Goal: Task Accomplishment & Management: Use online tool/utility

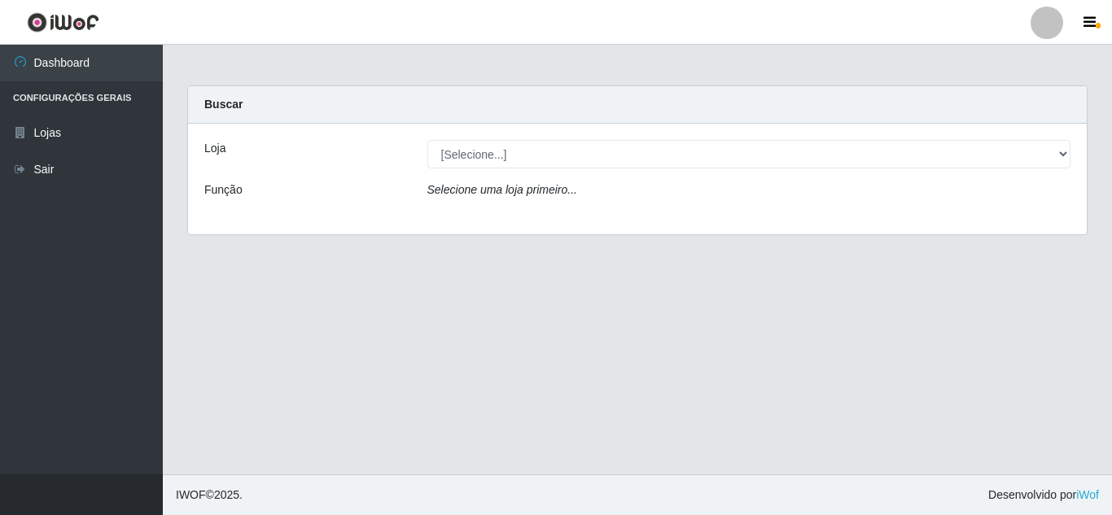
click at [507, 110] on div "Buscar" at bounding box center [637, 104] width 899 height 37
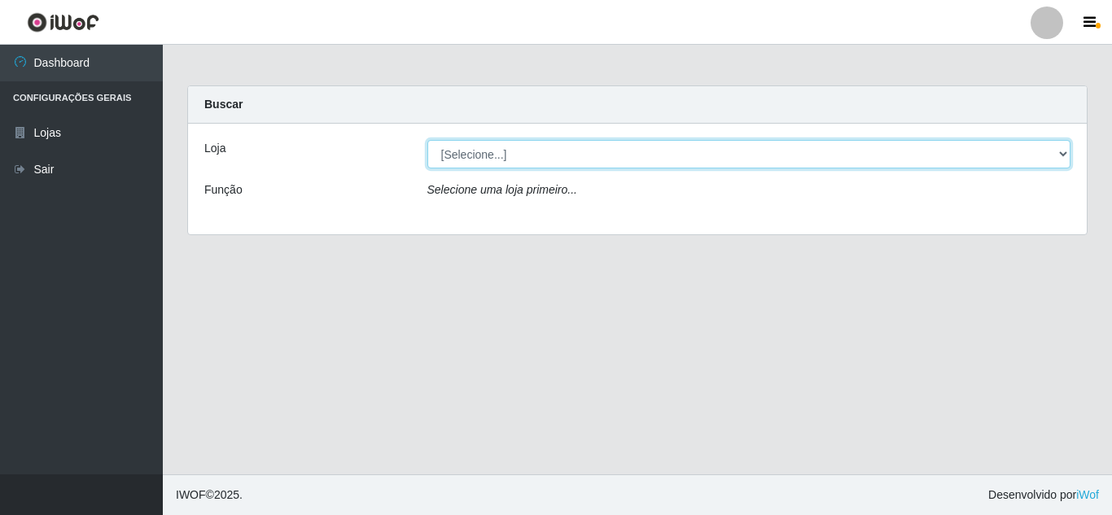
click at [516, 154] on select "[Selecione...] Queiroz [GEOGRAPHIC_DATA] - [GEOGRAPHIC_DATA]" at bounding box center [749, 154] width 644 height 28
select select "462"
click at [427, 140] on select "[Selecione...] Queiroz [GEOGRAPHIC_DATA] - [GEOGRAPHIC_DATA]" at bounding box center [749, 154] width 644 height 28
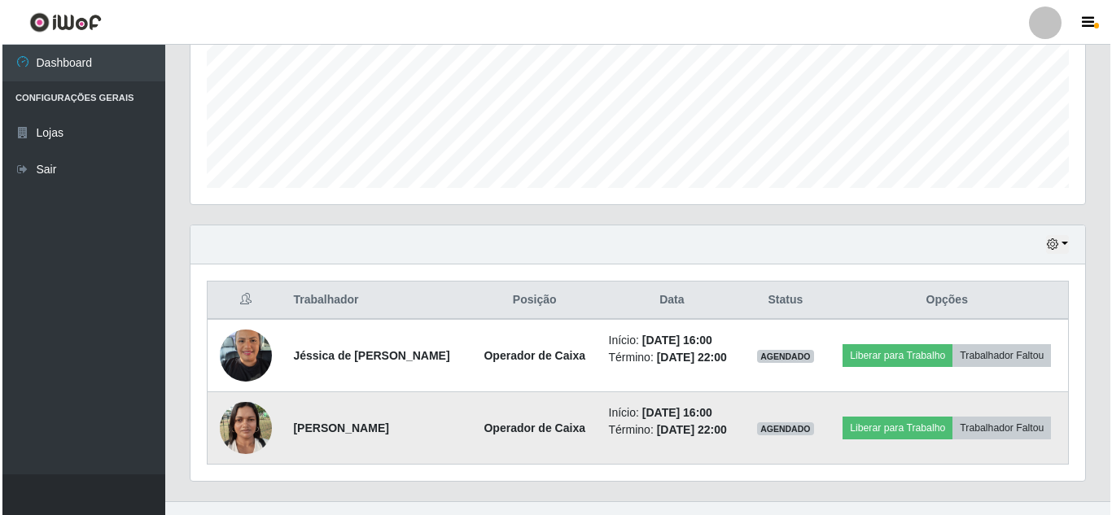
scroll to position [445, 0]
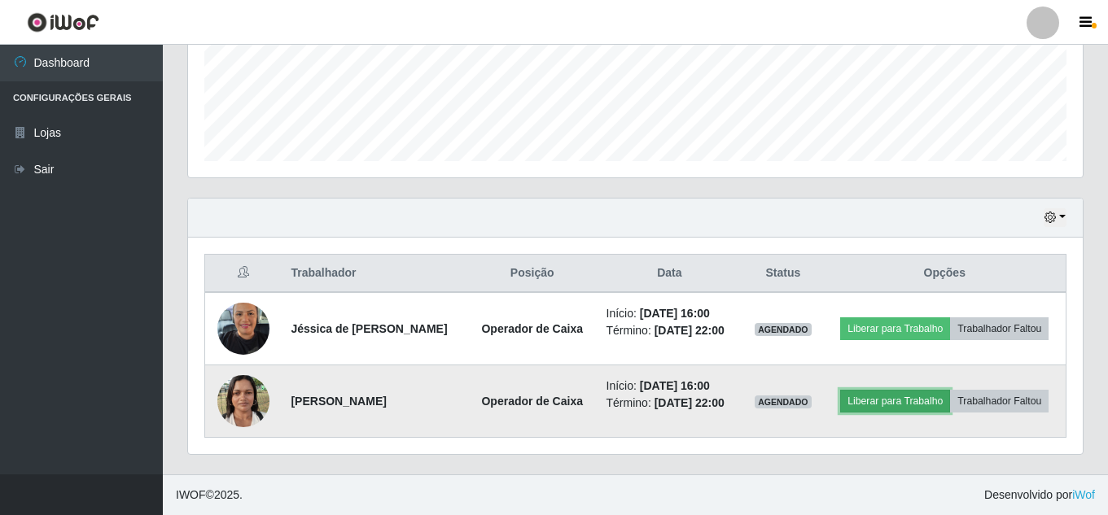
click at [918, 390] on button "Liberar para Trabalho" at bounding box center [895, 401] width 110 height 23
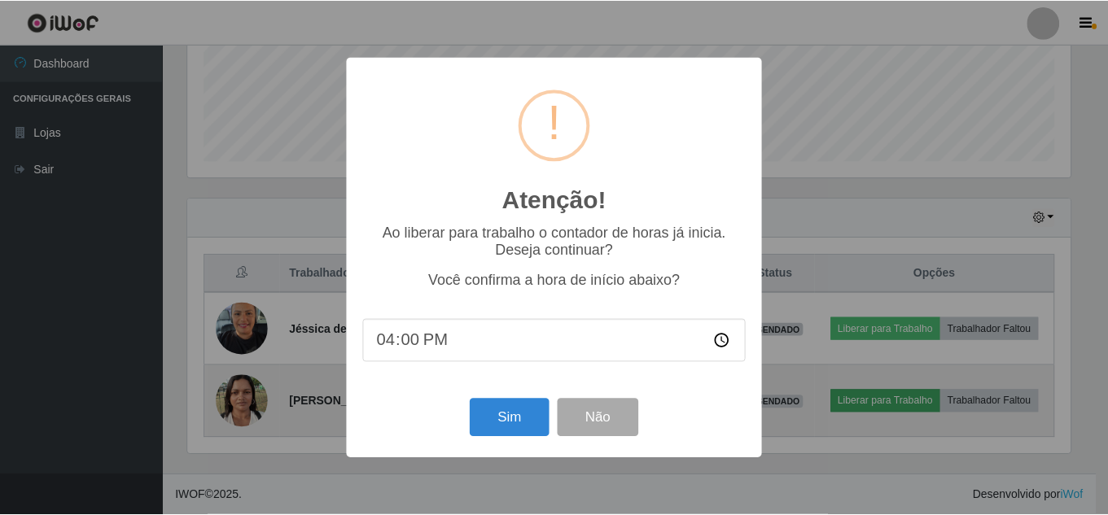
scroll to position [338, 887]
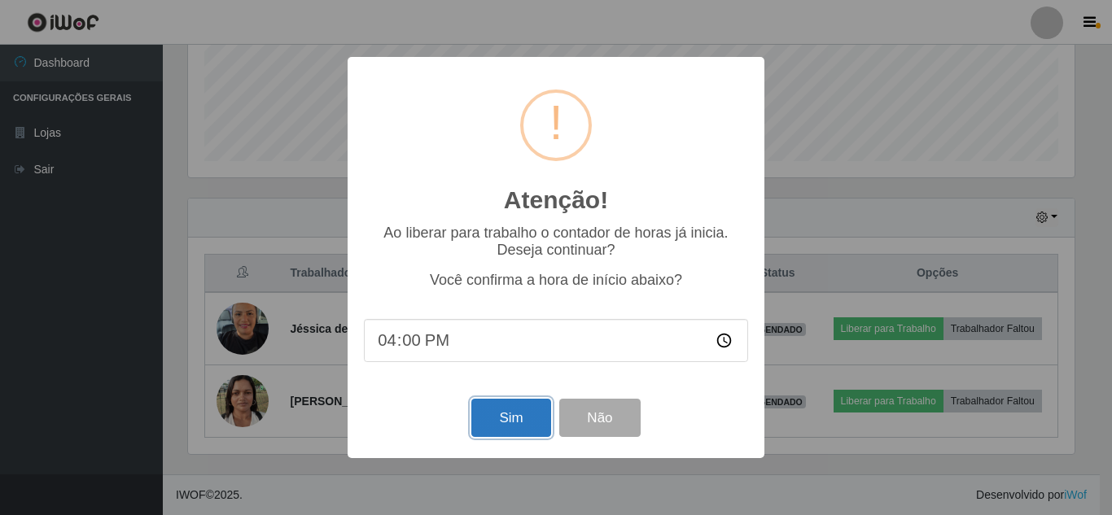
click at [513, 432] on button "Sim" at bounding box center [510, 418] width 79 height 38
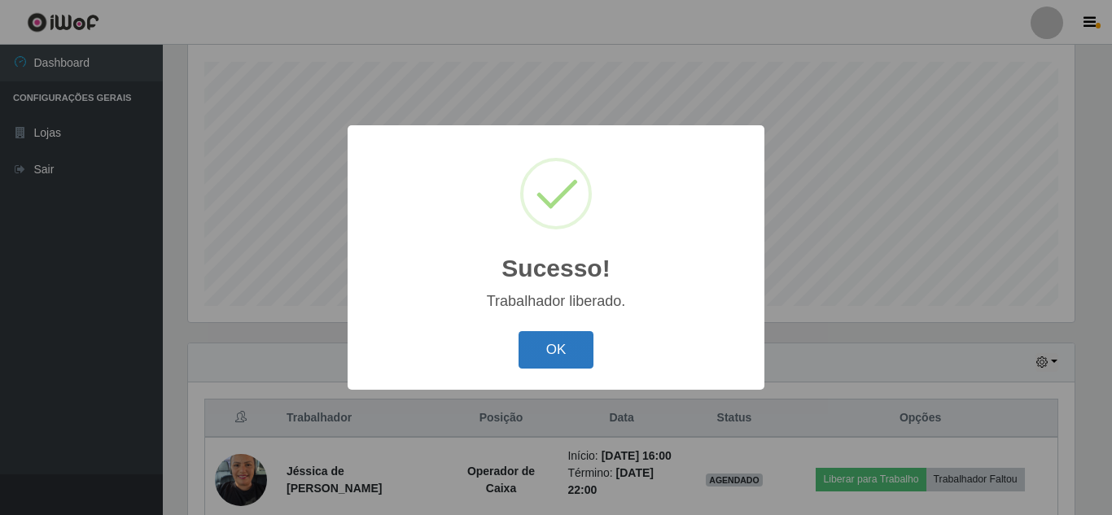
click at [537, 357] on button "OK" at bounding box center [557, 350] width 76 height 38
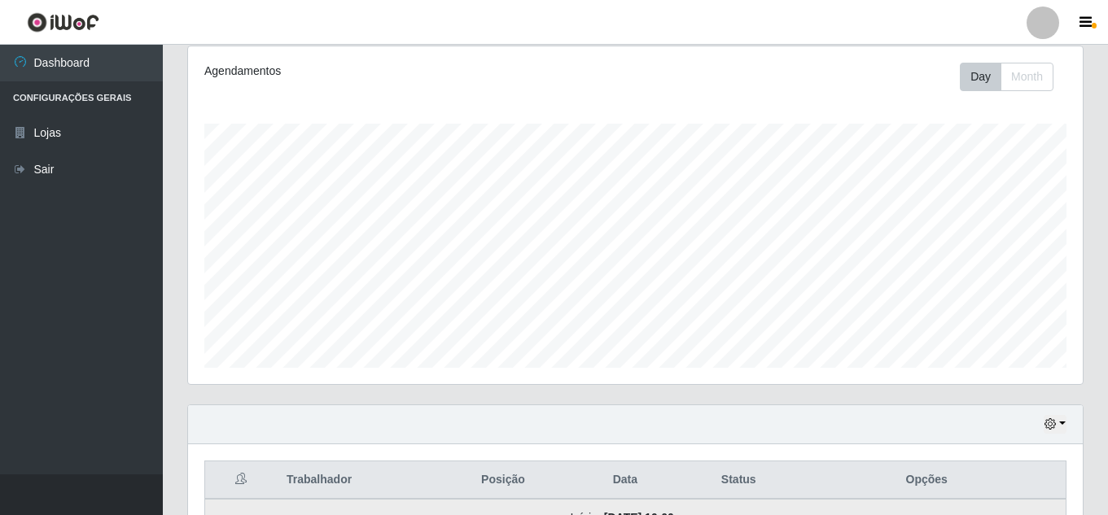
scroll to position [480, 0]
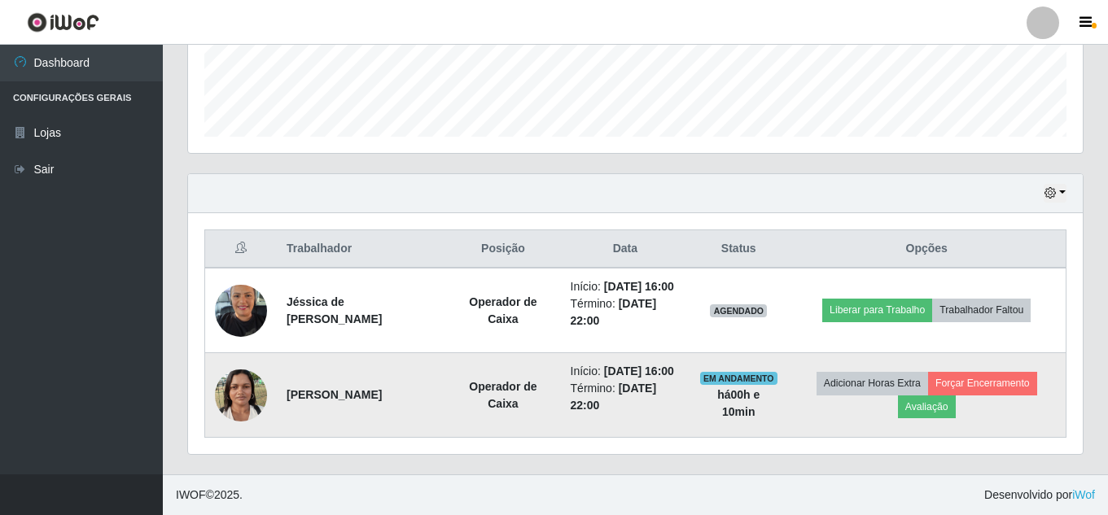
click at [681, 363] on li "Início: [DATE] 16:00" at bounding box center [626, 371] width 110 height 17
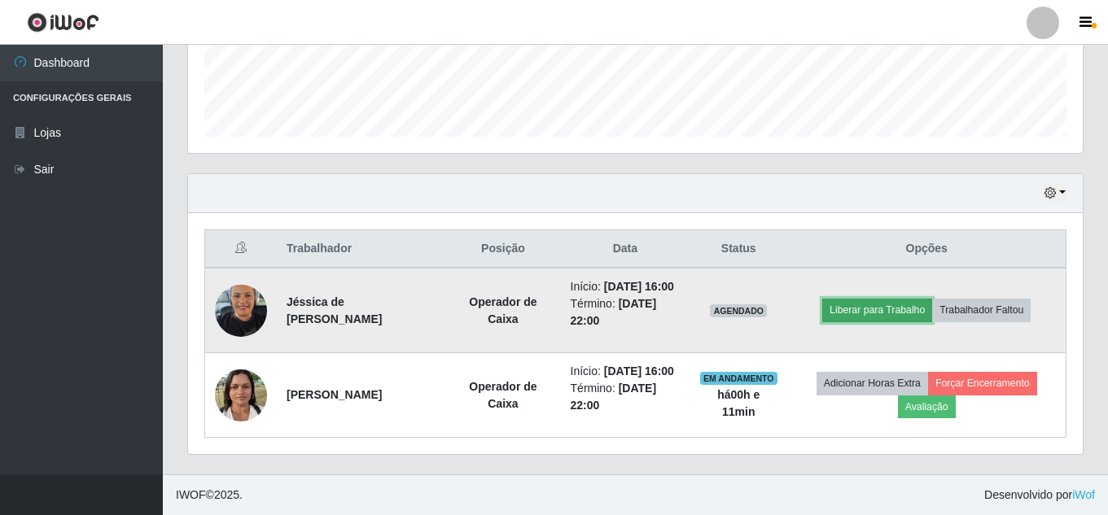
click at [903, 299] on button "Liberar para Trabalho" at bounding box center [877, 310] width 110 height 23
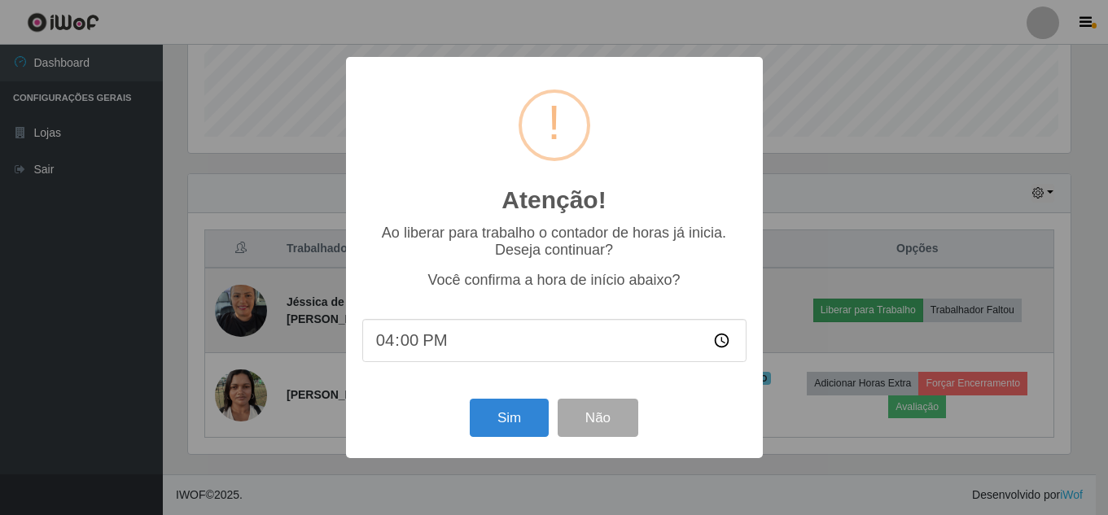
scroll to position [338, 887]
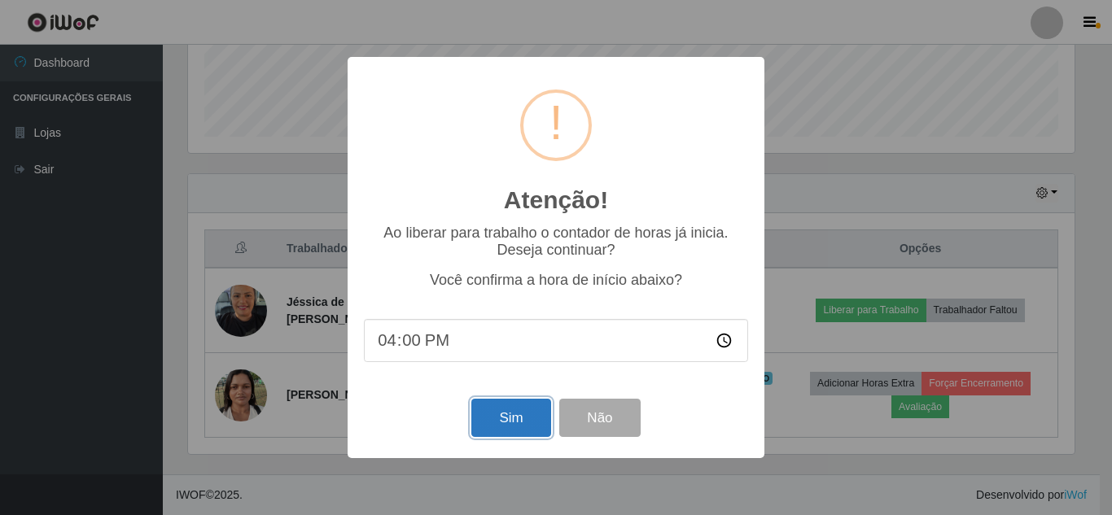
click at [532, 422] on button "Sim" at bounding box center [510, 418] width 79 height 38
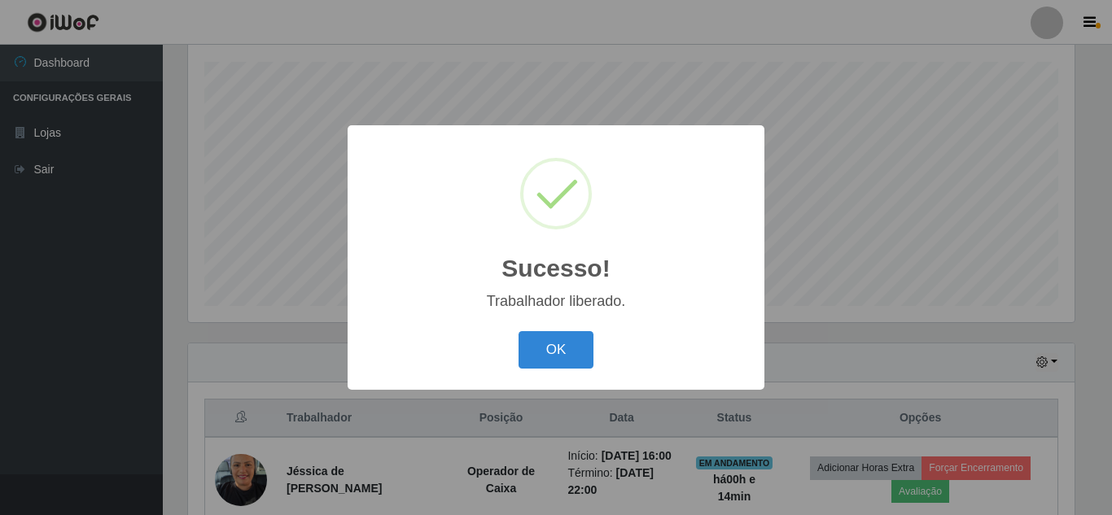
drag, startPoint x: 568, startPoint y: 353, endPoint x: 922, endPoint y: 151, distance: 407.3
click at [922, 151] on div "Sucesso! × Trabalhador liberado. OK Cancel" at bounding box center [556, 257] width 1112 height 515
click at [573, 343] on button "OK" at bounding box center [557, 350] width 76 height 38
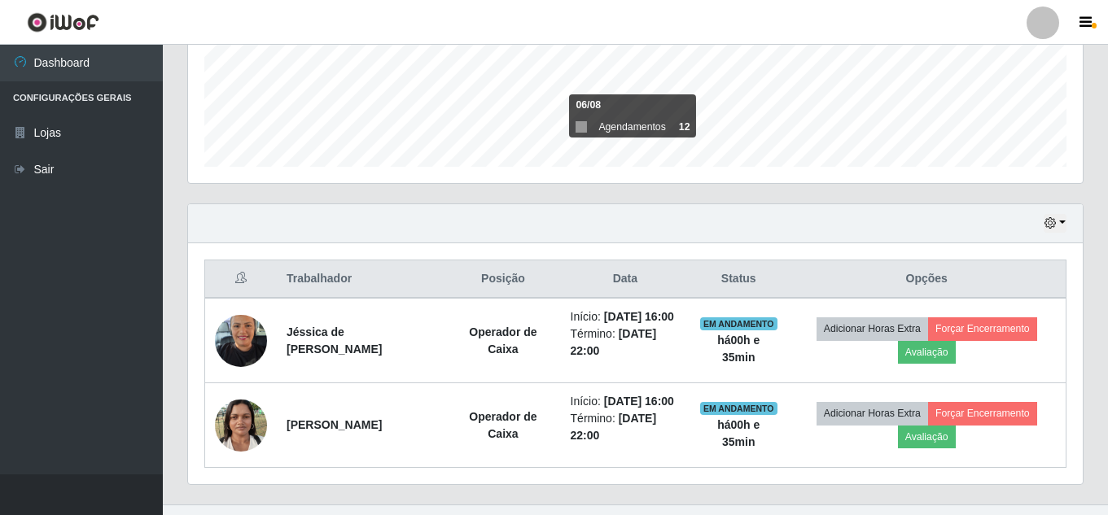
scroll to position [480, 0]
